Goal: Information Seeking & Learning: Stay updated

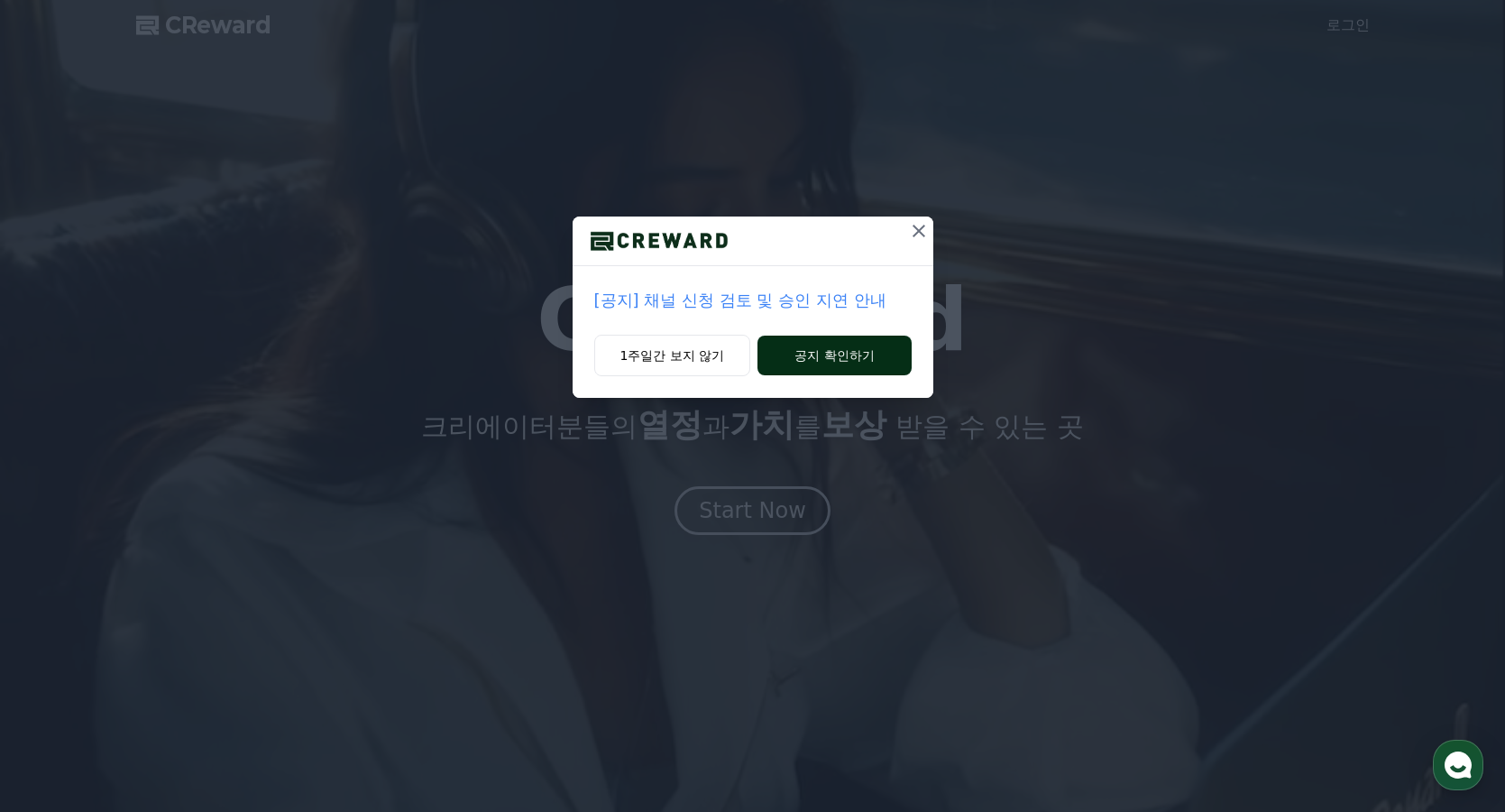
click at [827, 348] on button "공지 확인하기" at bounding box center [835, 355] width 154 height 40
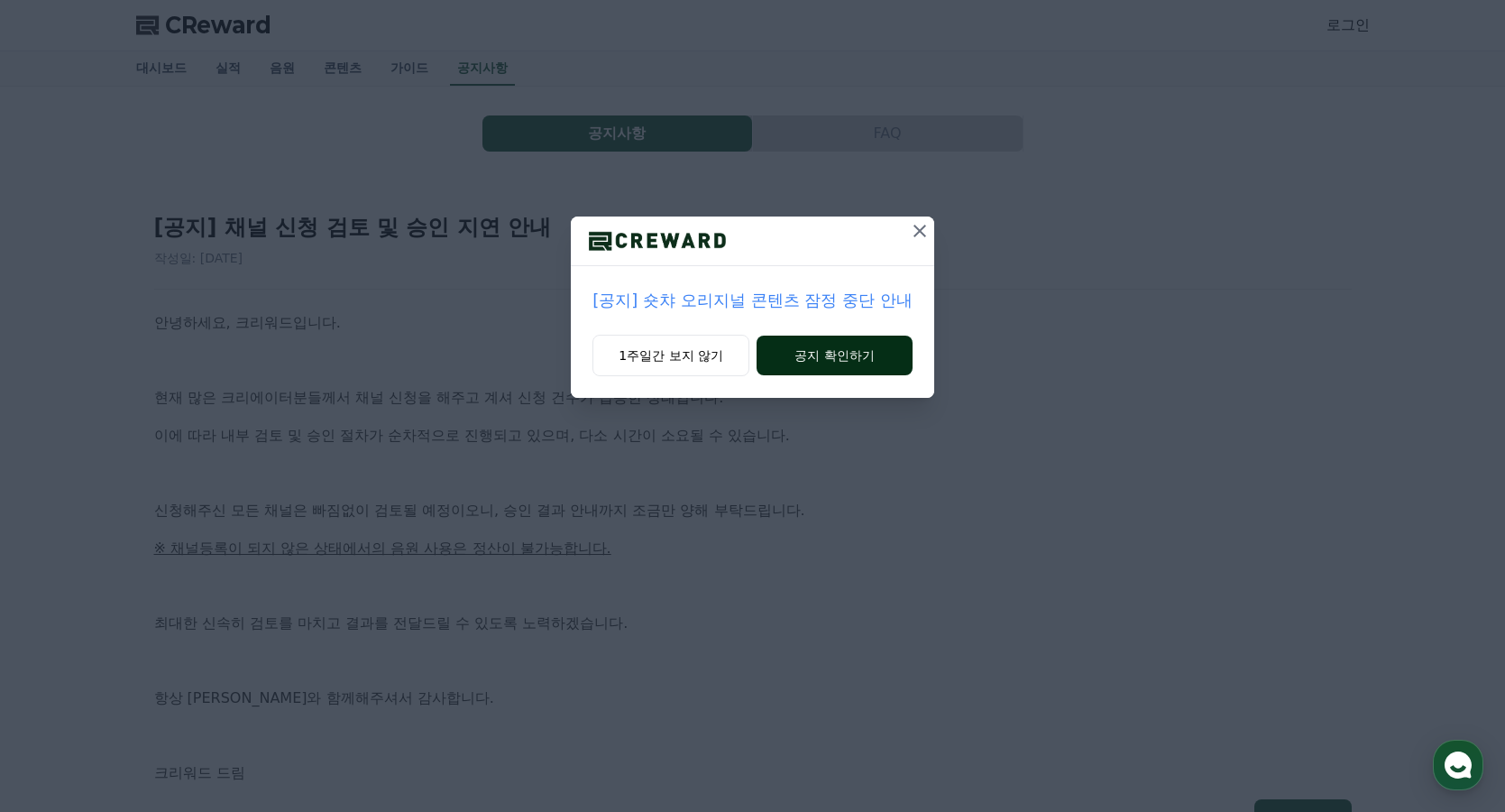
click at [804, 365] on button "공지 확인하기" at bounding box center [835, 355] width 156 height 40
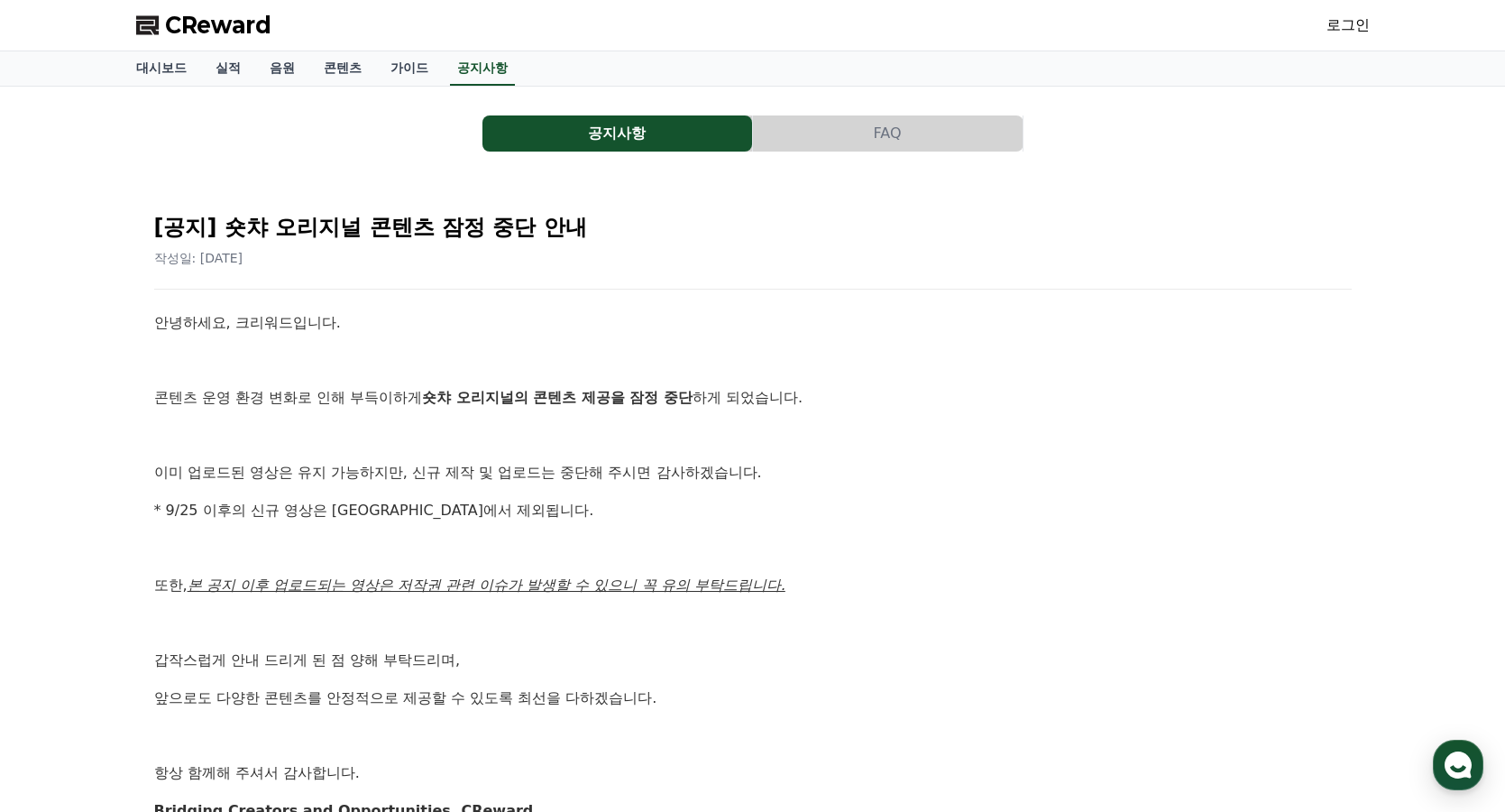
drag, startPoint x: 276, startPoint y: 231, endPoint x: 611, endPoint y: 260, distance: 336.3
click at [611, 248] on div "[공지] 숏챠 오리지널 콘텐츠 잠정 중단 안내 작성일: [DATE]" at bounding box center [753, 232] width 1197 height 69
drag, startPoint x: 175, startPoint y: 395, endPoint x: 300, endPoint y: 396, distance: 125.0
click at [300, 396] on p "콘텐츠 운영 환경 변화로 인해 부득이하게 숏챠 오리지널의 콘텐츠 제공을 잠정 중단 하게 되었습니다." at bounding box center [753, 398] width 1197 height 24
click at [165, 402] on p "콘텐츠 운영 환경 변화로 인해 부득이하게 숏챠 오리지널의 콘텐츠 제공을 잠정 중단 하게 되었습니다." at bounding box center [753, 398] width 1197 height 24
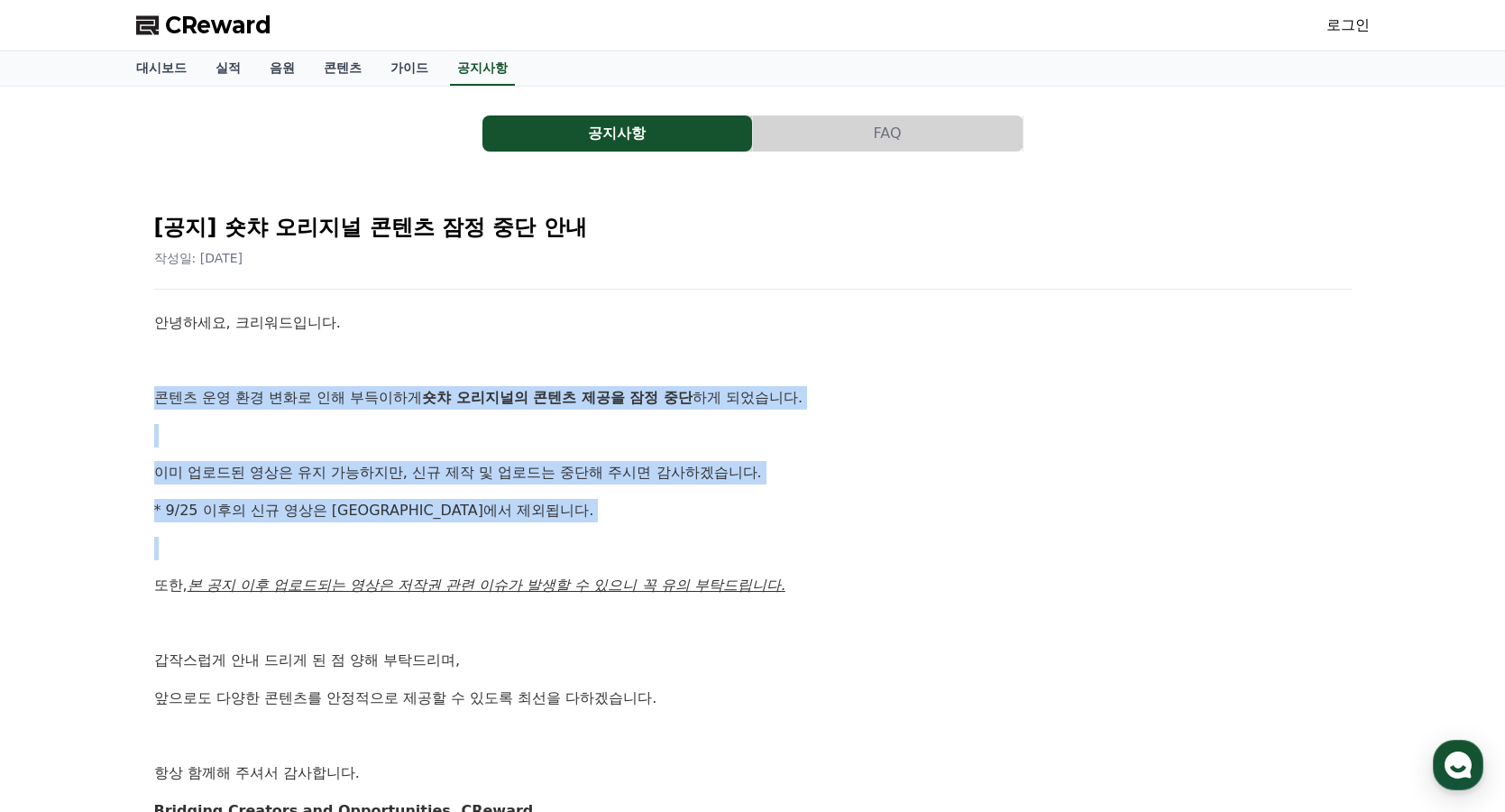
drag, startPoint x: 154, startPoint y: 401, endPoint x: 780, endPoint y: 524, distance: 638.0
click at [780, 524] on div "안녕하세요, 크리워드입니다. 콘텐츠 운영 환경 변화로 인해 부득이하게 숏챠 오리지널의 콘텐츠 제공을 잠정 중단 하게 되었습니다. 이미 업로드된…" at bounding box center [753, 566] width 1197 height 510
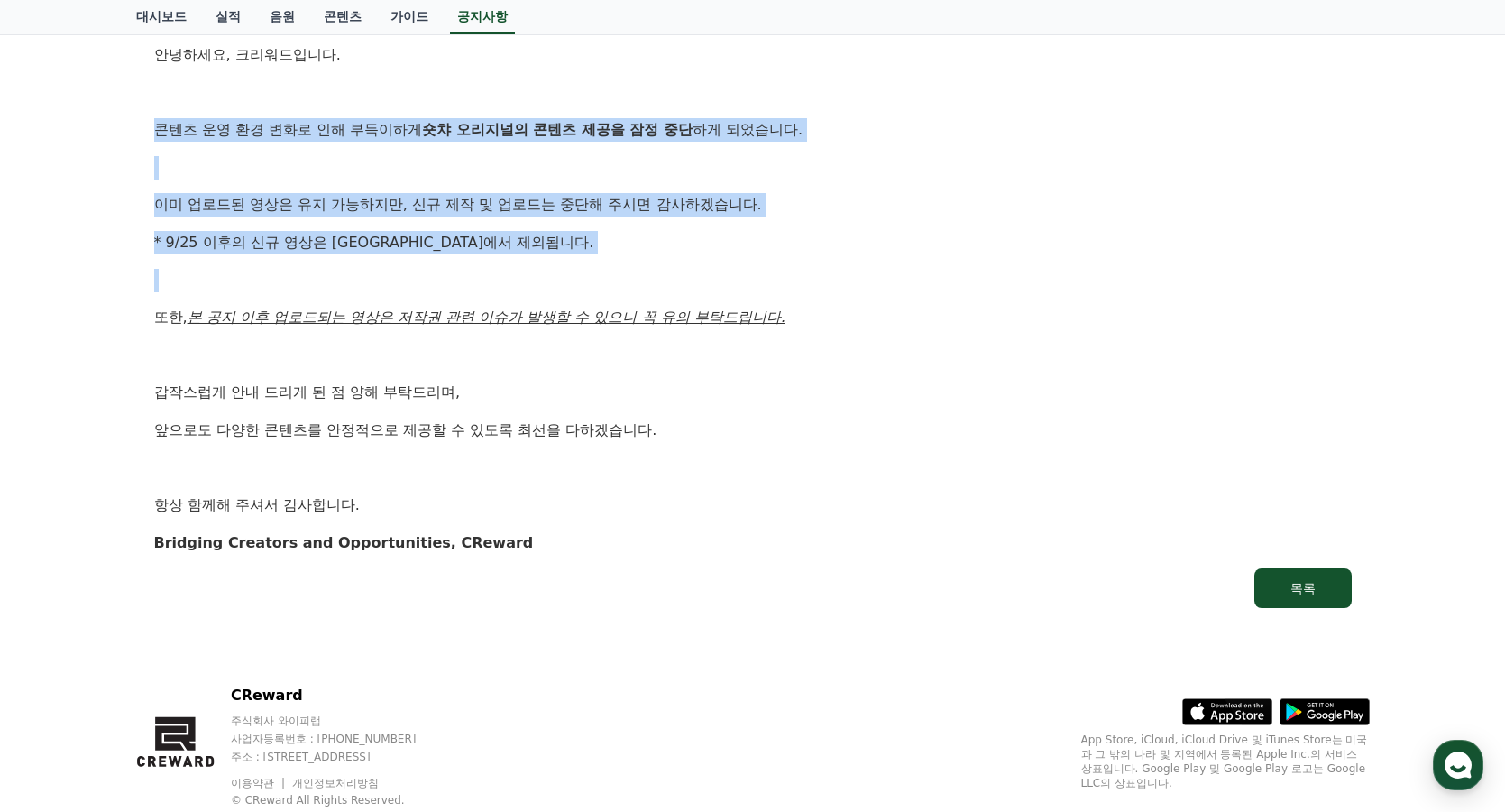
scroll to position [270, 0]
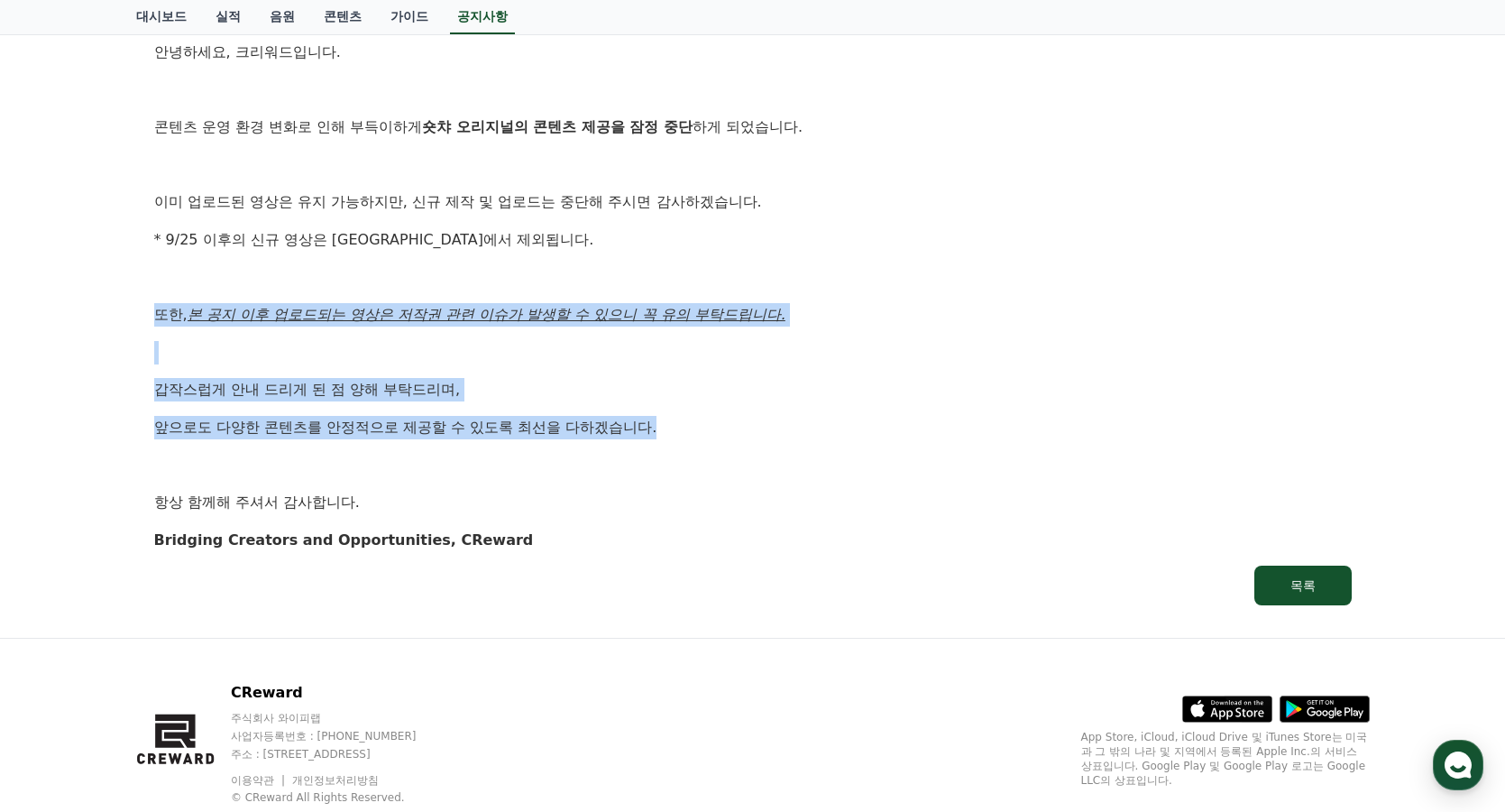
drag, startPoint x: 156, startPoint y: 314, endPoint x: 764, endPoint y: 418, distance: 616.8
click at [764, 418] on div "안녕하세요, 크리워드입니다. 콘텐츠 운영 환경 변화로 인해 부득이하게 숏챠 오리지널의 콘텐츠 제공을 잠정 중단 하게 되었습니다. 이미 업로드된…" at bounding box center [753, 296] width 1197 height 510
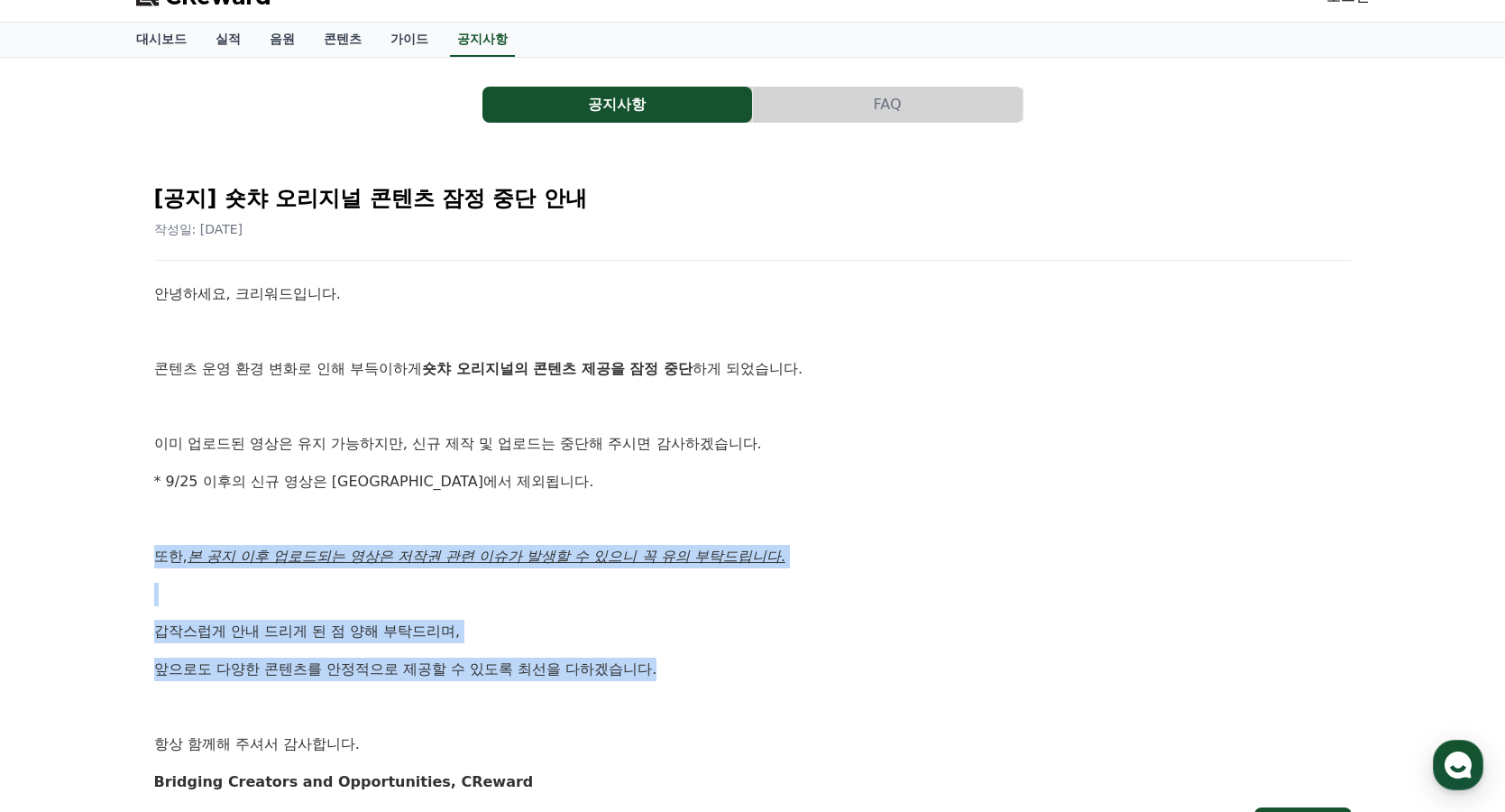
scroll to position [0, 0]
